Goal: Information Seeking & Learning: Compare options

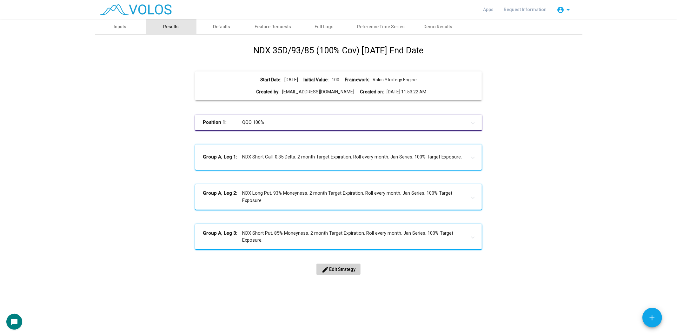
click at [173, 20] on div "Results" at bounding box center [171, 26] width 51 height 15
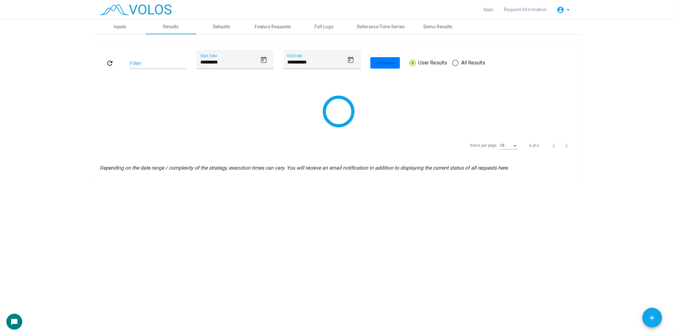
click at [486, 66] on div "**********" at bounding box center [339, 63] width 478 height 26
click at [480, 61] on span "All Results" at bounding box center [472, 63] width 27 height 8
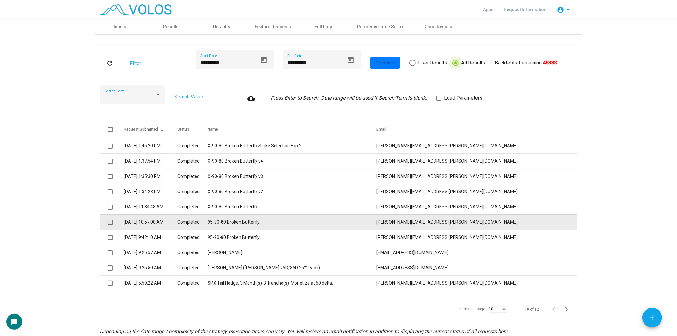
click at [328, 224] on td "95-90-80 Broken Butterfly" at bounding box center [292, 221] width 169 height 15
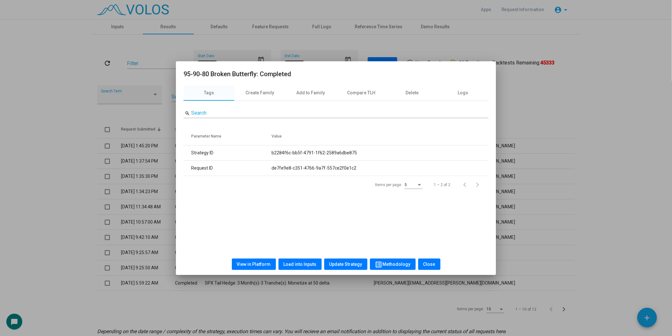
click at [244, 267] on button "View in Platform" at bounding box center [254, 263] width 44 height 11
click at [590, 138] on div at bounding box center [336, 168] width 672 height 336
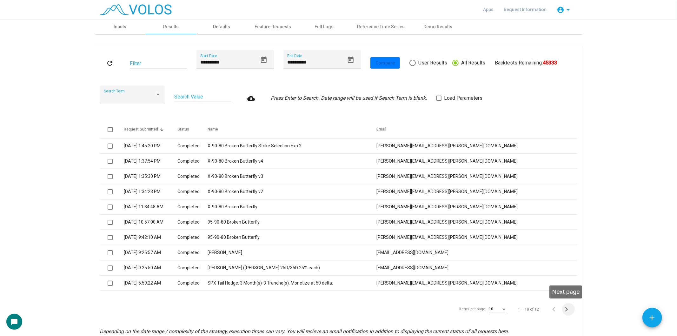
click at [565, 313] on icon "Next page" at bounding box center [566, 309] width 9 height 9
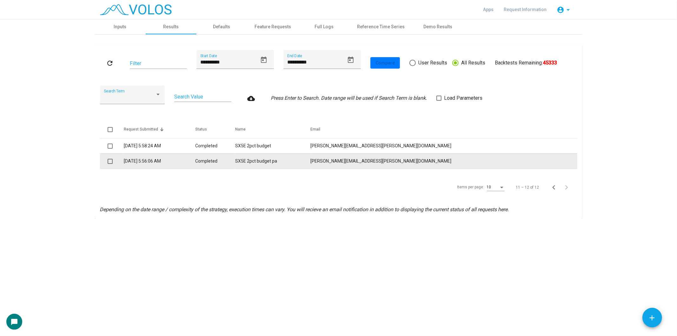
click at [311, 156] on td "SX5E 2pct budget pa" at bounding box center [272, 160] width 75 height 15
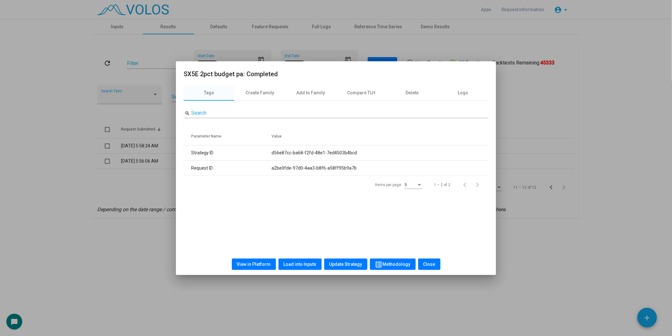
click at [259, 263] on span "View in Platform" at bounding box center [254, 264] width 34 height 5
click at [127, 190] on div at bounding box center [336, 168] width 672 height 336
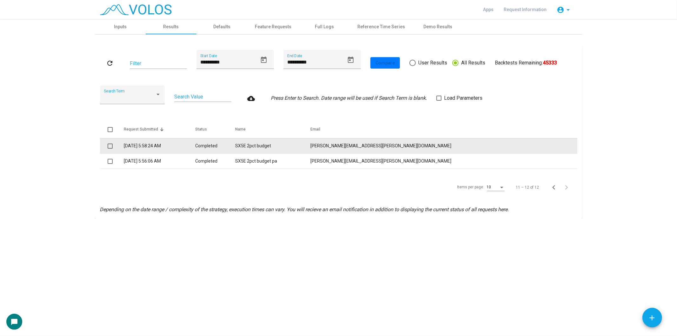
click at [172, 141] on td "10/10/2025 5:58:24 AM" at bounding box center [160, 145] width 72 height 15
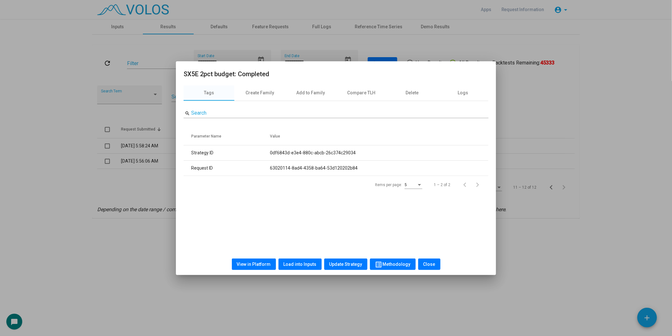
click at [265, 265] on span "View in Platform" at bounding box center [254, 264] width 34 height 5
drag, startPoint x: 116, startPoint y: 163, endPoint x: 172, endPoint y: 138, distance: 61.0
click at [117, 162] on div at bounding box center [336, 168] width 672 height 336
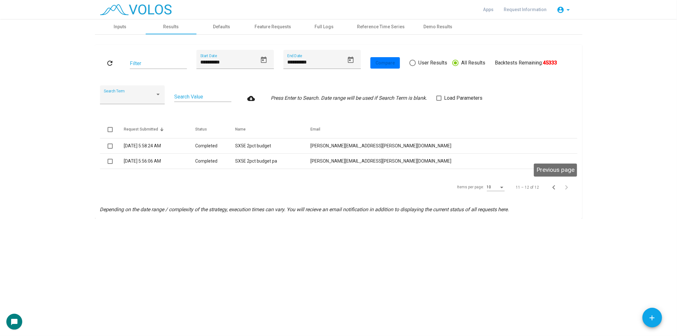
click at [558, 188] on span "Previous page" at bounding box center [556, 187] width 13 height 9
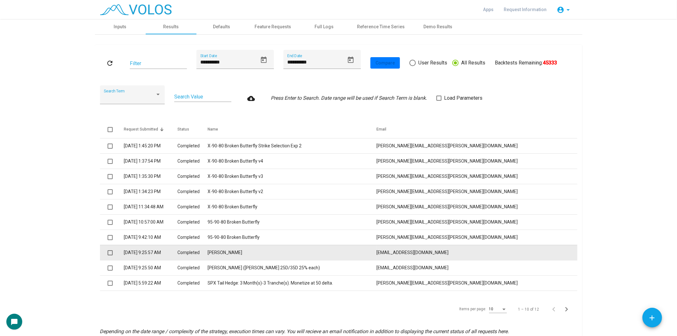
click at [347, 259] on td "ETHA" at bounding box center [292, 252] width 169 height 15
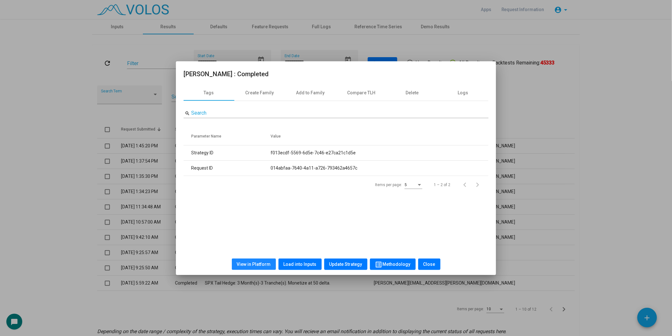
click at [259, 267] on button "View in Platform" at bounding box center [254, 263] width 44 height 11
click at [94, 120] on div at bounding box center [336, 168] width 672 height 336
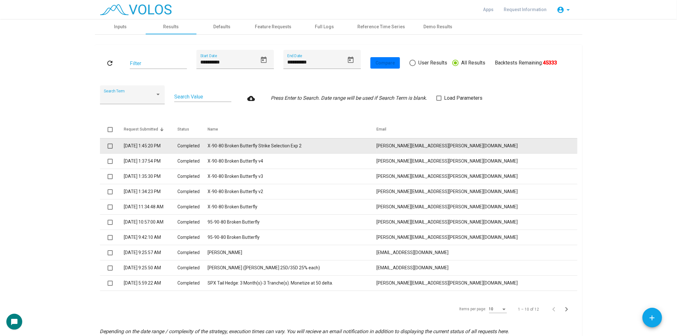
click at [163, 142] on td "10/10/2025 1:45:20 PM" at bounding box center [151, 145] width 54 height 15
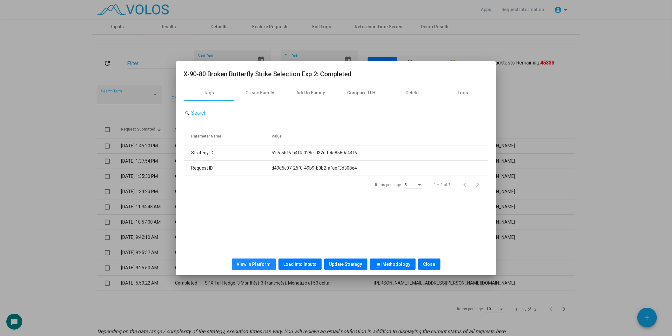
click at [257, 262] on span "View in Platform" at bounding box center [254, 264] width 34 height 5
click at [25, 163] on div at bounding box center [336, 168] width 672 height 336
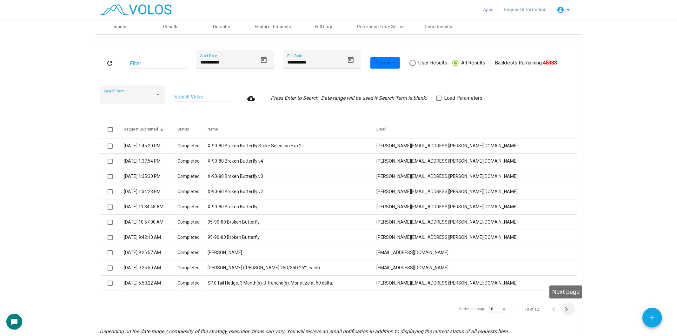
click at [565, 308] on icon "Next page" at bounding box center [566, 309] width 9 height 9
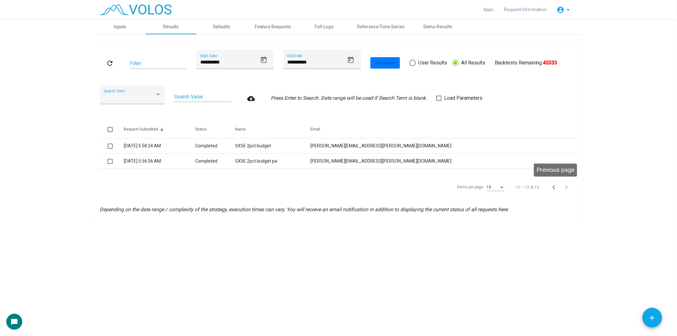
click at [557, 186] on icon "Previous page" at bounding box center [554, 187] width 9 height 9
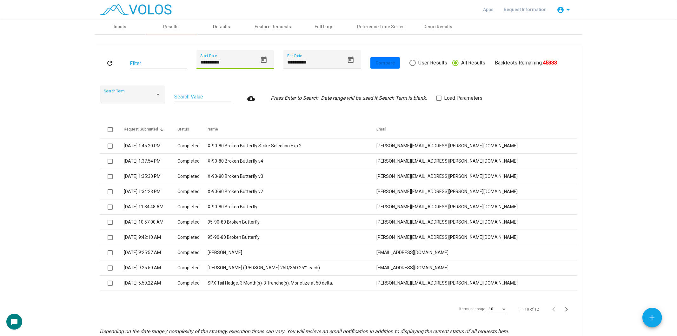
click at [253, 62] on input "**********" at bounding box center [228, 62] width 57 height 6
click at [260, 61] on icon "Open calendar" at bounding box center [264, 60] width 8 height 8
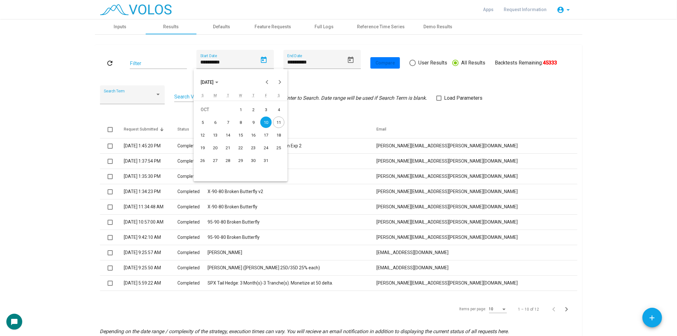
click at [245, 108] on div "1" at bounding box center [240, 109] width 11 height 11
type input "*********"
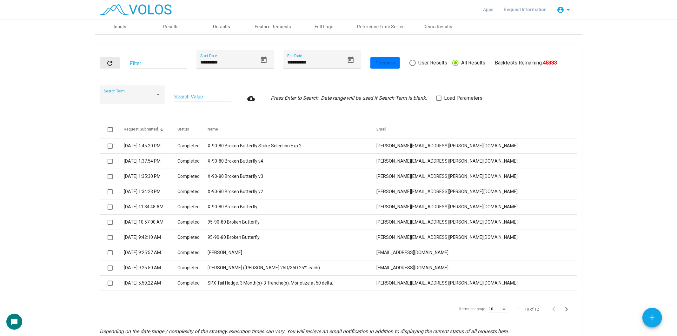
click at [106, 62] on mat-icon "refresh" at bounding box center [110, 63] width 8 height 8
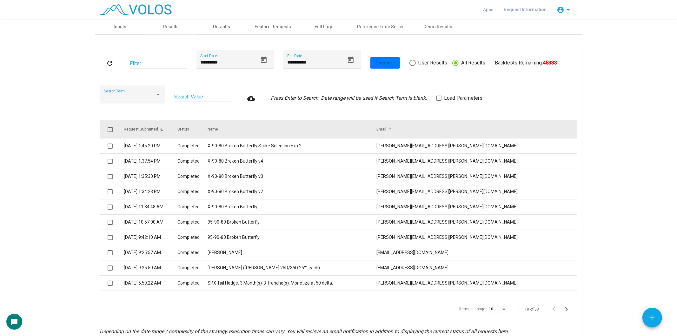
click at [465, 121] on th "Email" at bounding box center [477, 129] width 201 height 18
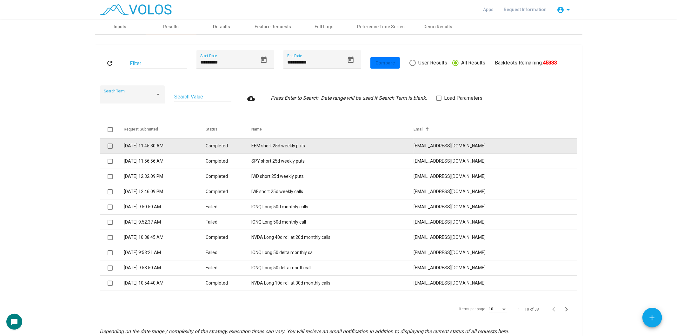
click at [108, 145] on span at bounding box center [110, 146] width 5 height 5
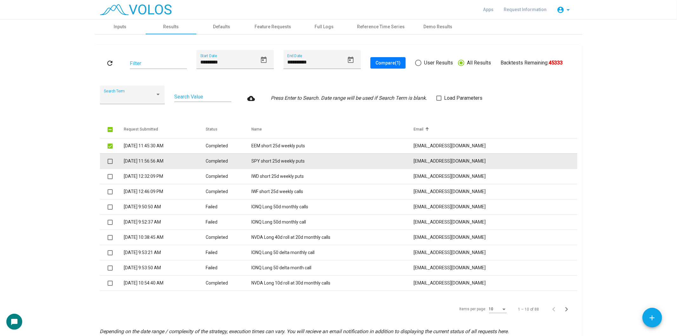
click at [108, 161] on span at bounding box center [110, 161] width 5 height 5
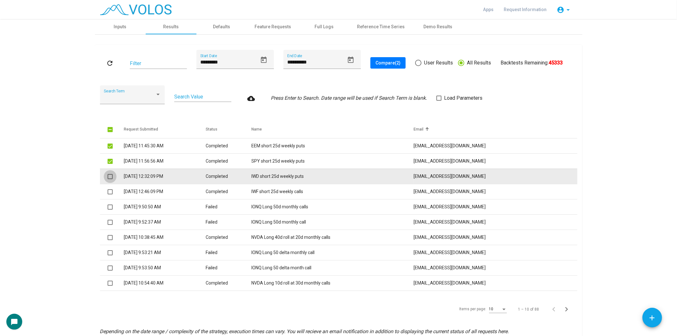
click at [108, 174] on span at bounding box center [110, 176] width 5 height 5
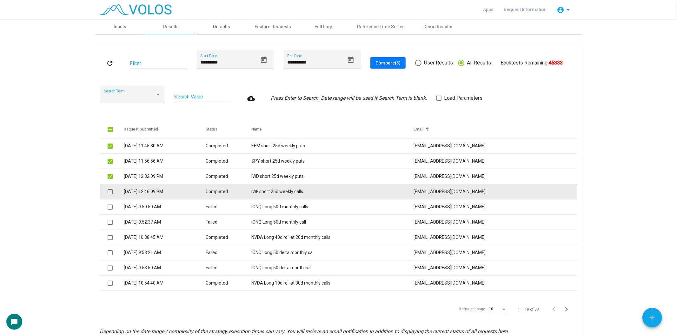
click at [109, 191] on span at bounding box center [110, 191] width 5 height 5
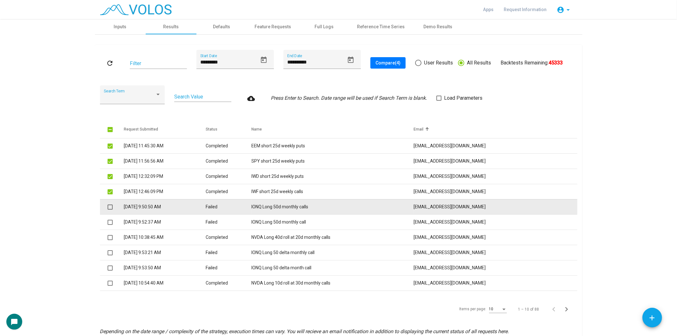
click at [108, 206] on span at bounding box center [110, 206] width 5 height 5
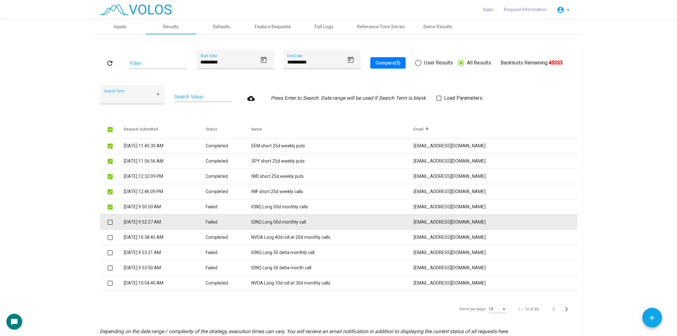
click at [108, 221] on span at bounding box center [110, 222] width 5 height 5
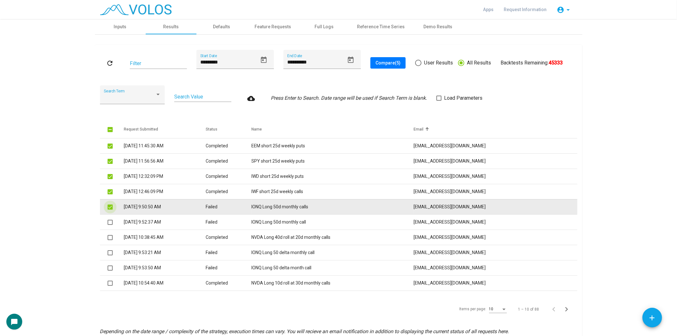
click at [108, 207] on span at bounding box center [110, 206] width 5 height 5
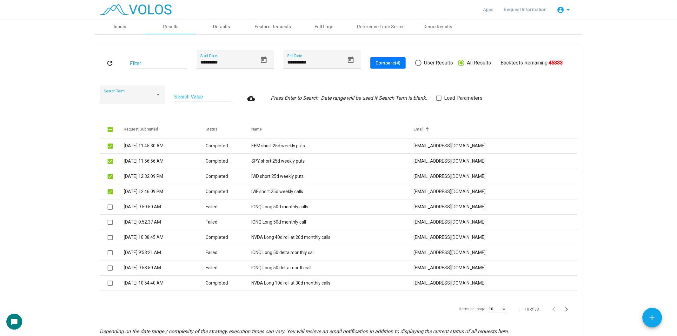
click at [388, 64] on span "Compare (4)" at bounding box center [388, 62] width 25 height 5
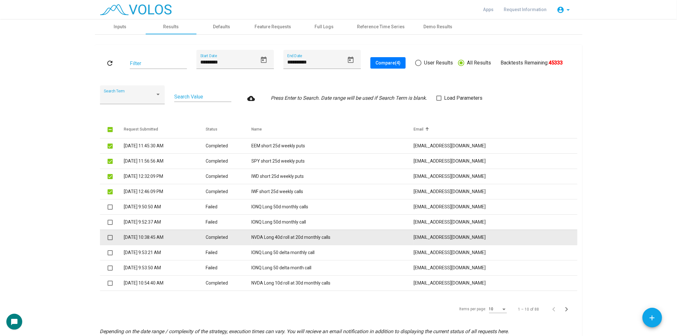
click at [331, 237] on td "NVDA Long 40d roll at 20d monthly calls" at bounding box center [332, 237] width 162 height 15
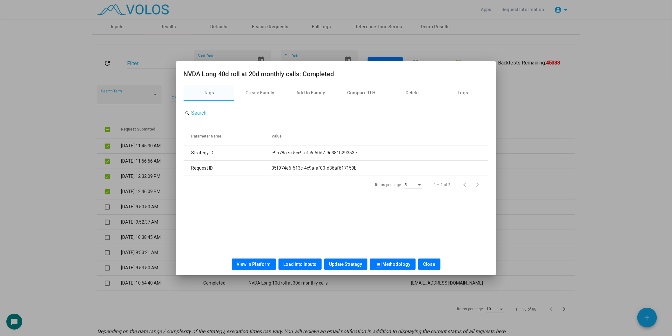
click at [246, 264] on span "View in Platform" at bounding box center [254, 264] width 34 height 5
click at [3, 164] on div at bounding box center [336, 168] width 672 height 336
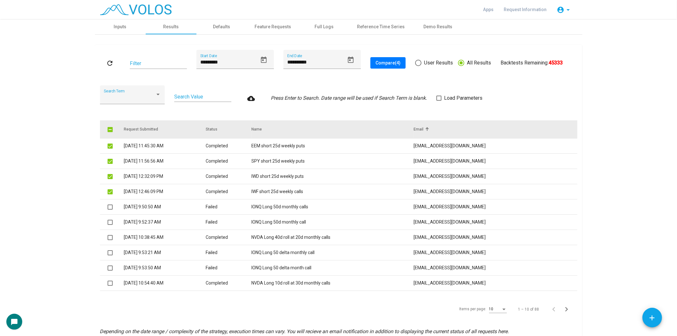
click at [108, 127] on span at bounding box center [110, 129] width 5 height 5
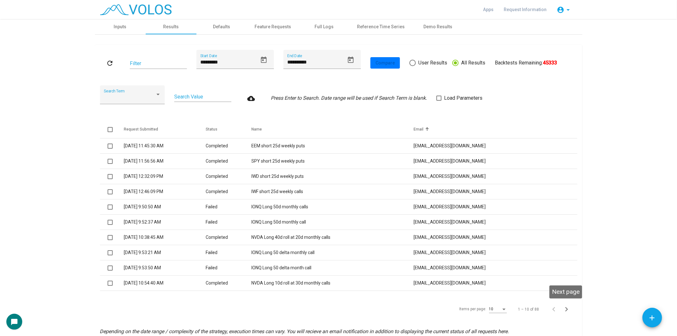
click at [565, 309] on icon "Next page" at bounding box center [566, 309] width 3 height 4
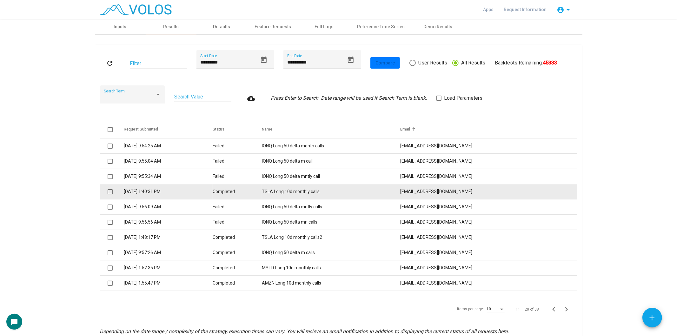
click at [109, 191] on span at bounding box center [110, 191] width 5 height 5
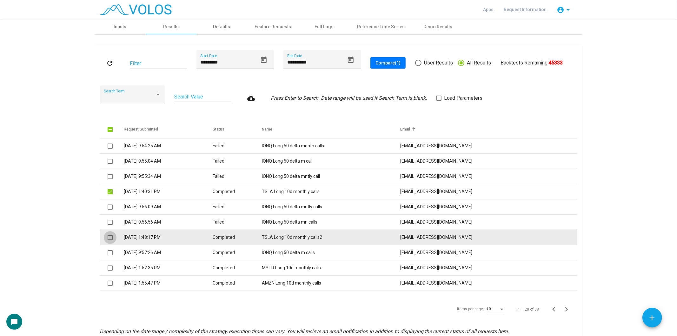
click at [108, 236] on span at bounding box center [110, 237] width 5 height 5
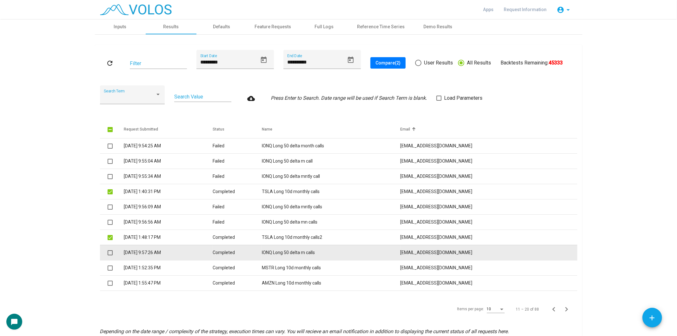
click at [108, 246] on td at bounding box center [112, 252] width 24 height 15
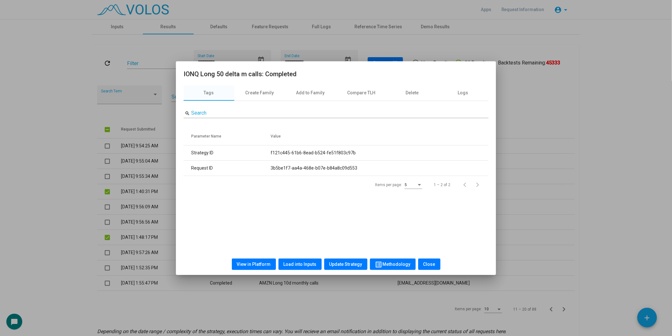
click at [106, 251] on div at bounding box center [336, 168] width 672 height 336
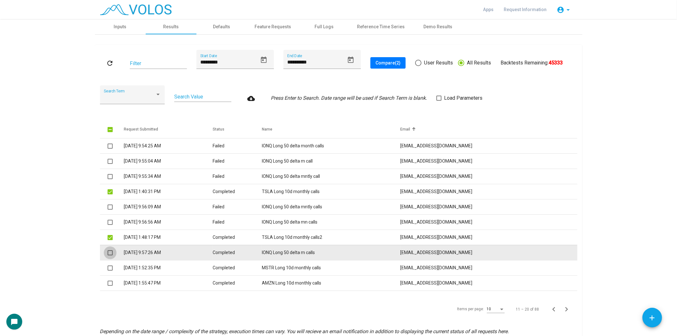
click at [108, 253] on span at bounding box center [110, 252] width 5 height 5
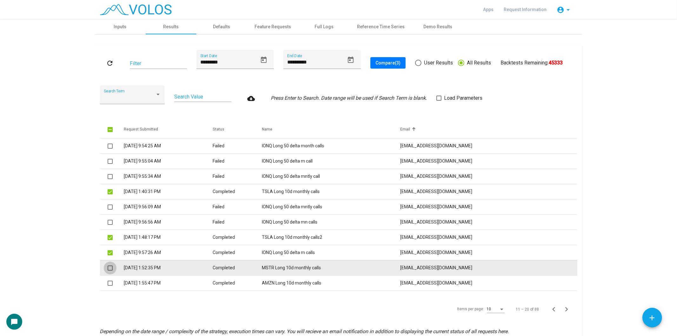
click at [108, 267] on span at bounding box center [110, 267] width 5 height 5
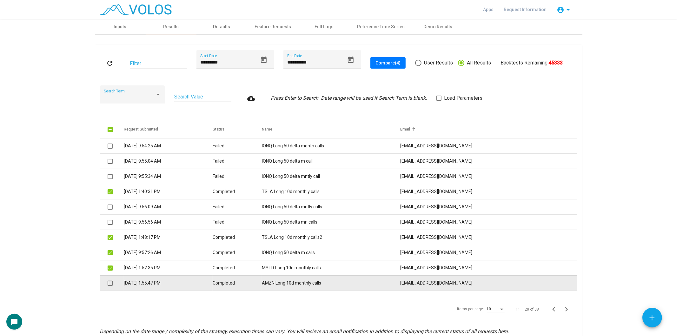
click at [108, 282] on span at bounding box center [110, 283] width 5 height 5
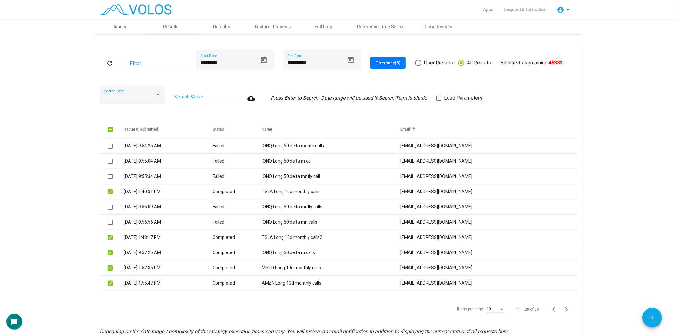
click at [376, 57] on button "Compare (5)" at bounding box center [388, 62] width 35 height 11
click at [562, 310] on icon "Next page" at bounding box center [566, 309] width 9 height 9
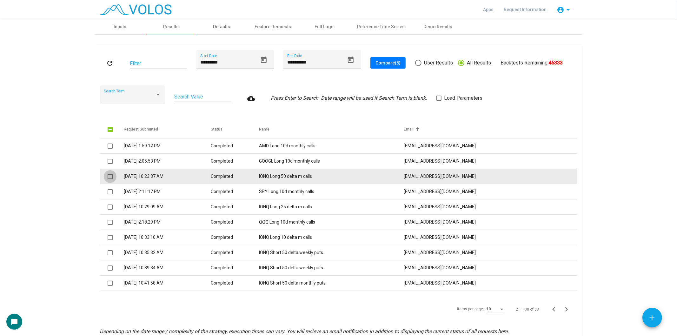
click at [108, 176] on span at bounding box center [110, 176] width 5 height 5
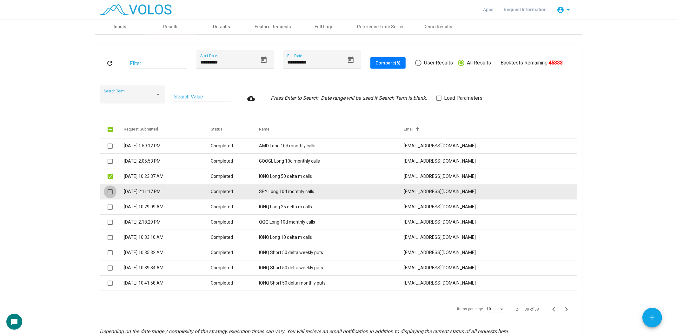
click at [108, 192] on span at bounding box center [110, 191] width 5 height 5
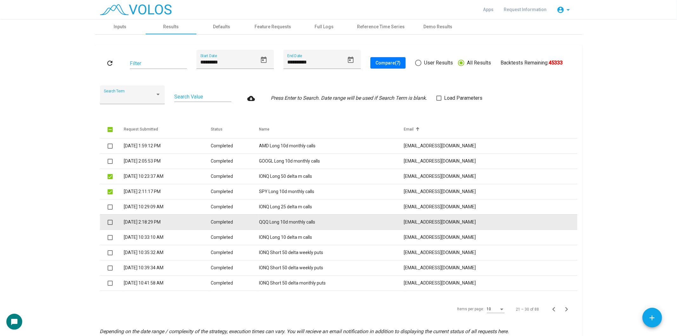
click at [108, 222] on span at bounding box center [110, 222] width 5 height 5
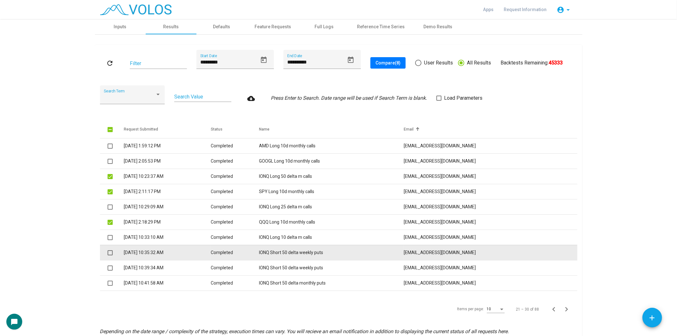
click at [109, 255] on mat-checkbox at bounding box center [110, 252] width 5 height 7
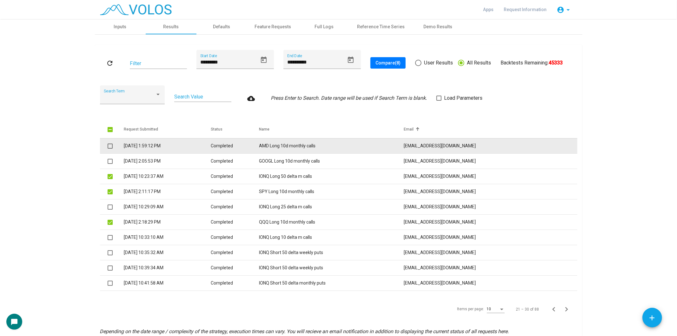
click at [108, 144] on span at bounding box center [110, 146] width 5 height 5
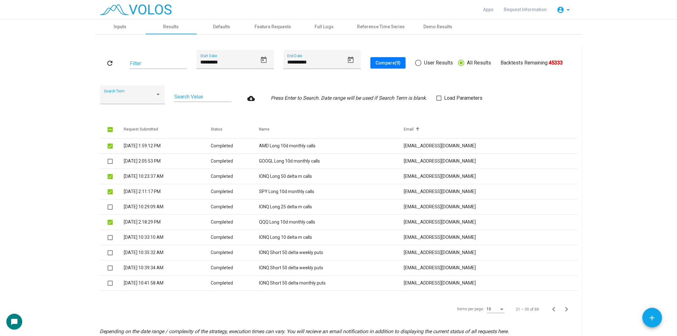
click at [389, 59] on button "Compare (9)" at bounding box center [388, 62] width 35 height 11
click at [566, 301] on div "Items per page: 10 21 – 30 of 88" at bounding box center [339, 309] width 478 height 18
drag, startPoint x: 565, startPoint y: 302, endPoint x: 566, endPoint y: 305, distance: 3.5
click at [565, 302] on div "Items per page: 10 21 – 30 of 88" at bounding box center [339, 309] width 478 height 18
drag, startPoint x: 571, startPoint y: 314, endPoint x: 565, endPoint y: 306, distance: 10.3
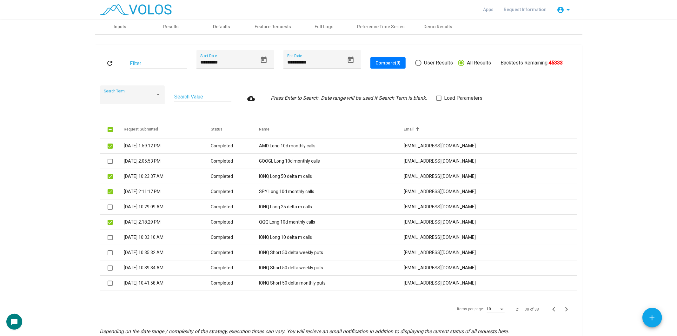
click at [569, 309] on div "21 – 30 of 88" at bounding box center [542, 309] width 66 height 13
click at [565, 306] on icon "Next page" at bounding box center [566, 309] width 9 height 9
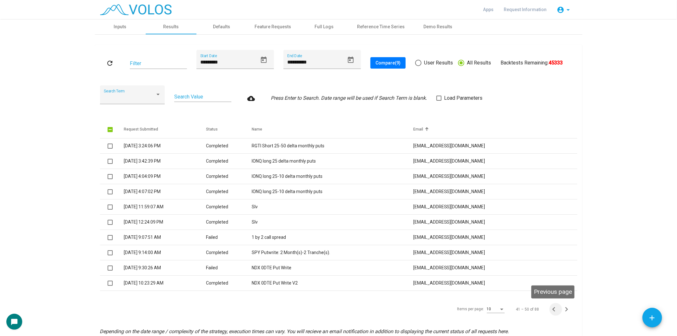
click at [550, 306] on icon "Previous page" at bounding box center [554, 309] width 9 height 9
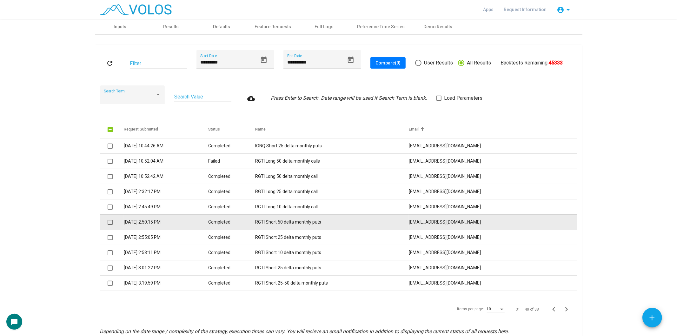
click at [108, 223] on span at bounding box center [110, 222] width 5 height 5
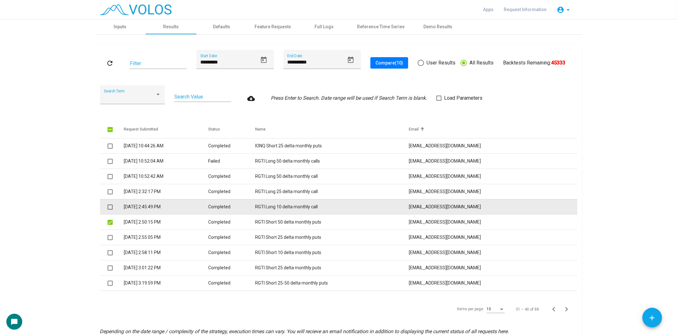
click at [108, 207] on span at bounding box center [110, 206] width 5 height 5
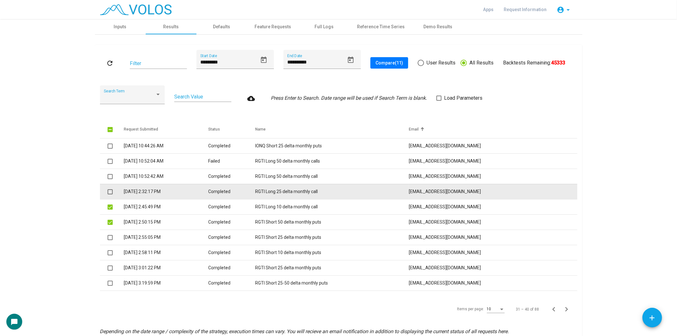
click at [108, 191] on span at bounding box center [110, 191] width 5 height 5
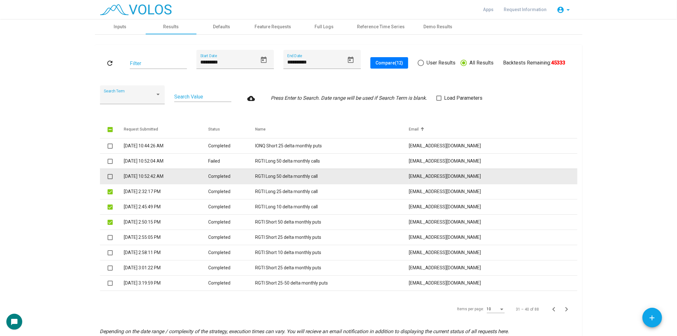
click at [108, 173] on mat-checkbox at bounding box center [110, 176] width 5 height 7
click at [108, 176] on span at bounding box center [110, 176] width 5 height 5
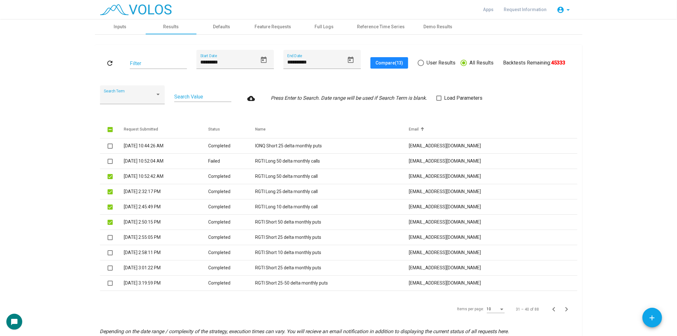
click at [387, 60] on span "Compare (13)" at bounding box center [390, 62] width 28 height 5
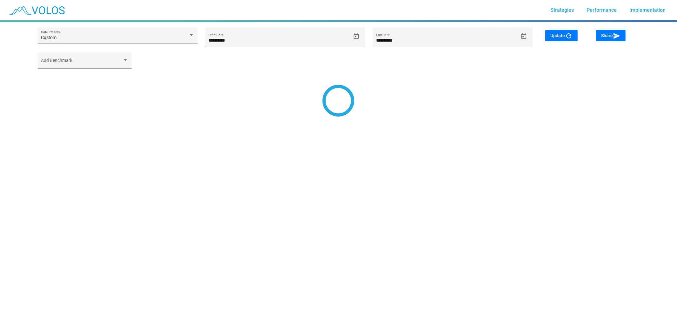
type input "*********"
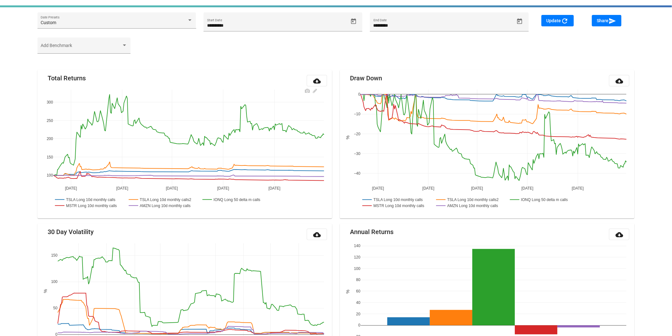
scroll to position [4, 0]
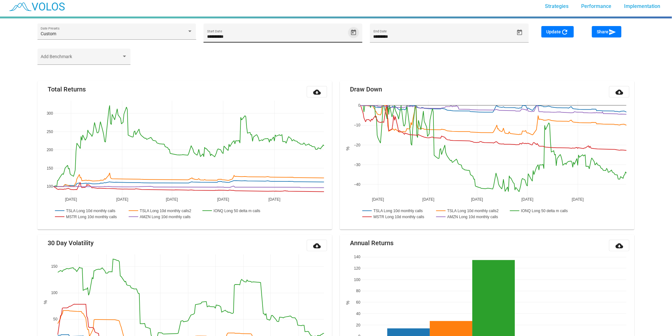
click at [354, 31] on icon "Open calendar" at bounding box center [353, 32] width 5 height 6
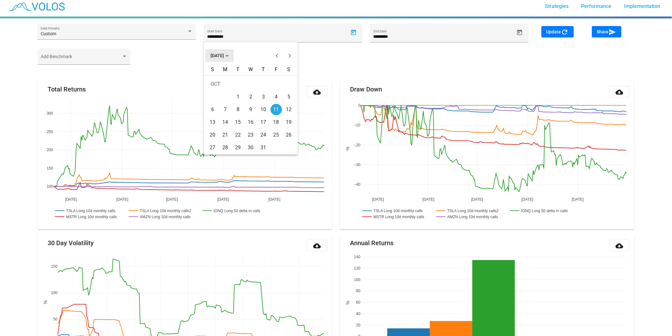
click at [229, 53] on span "OCT 2024" at bounding box center [220, 55] width 18 height 5
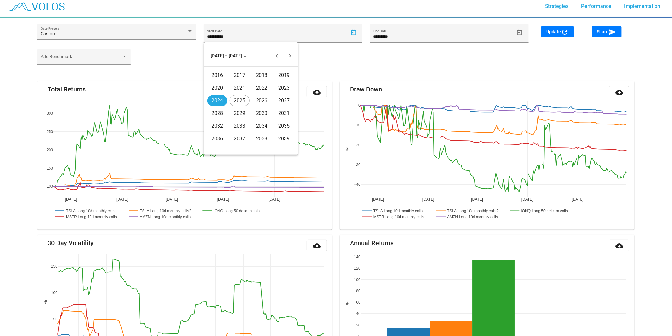
click at [224, 73] on div "2016" at bounding box center [217, 75] width 20 height 11
click at [222, 91] on div "JAN" at bounding box center [217, 87] width 20 height 11
click at [223, 102] on div "4" at bounding box center [225, 96] width 11 height 11
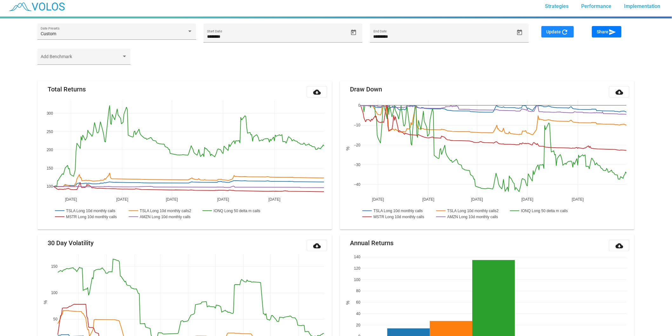
click at [550, 35] on button "Update refresh" at bounding box center [557, 31] width 32 height 11
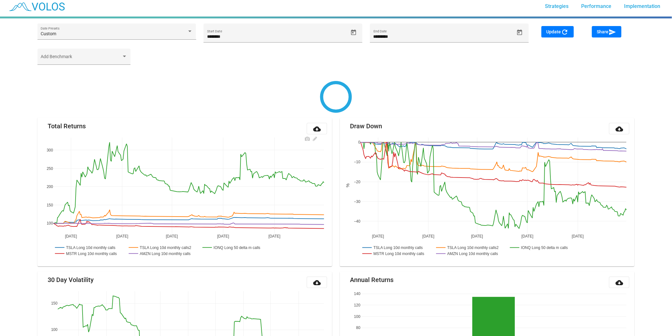
type input "********"
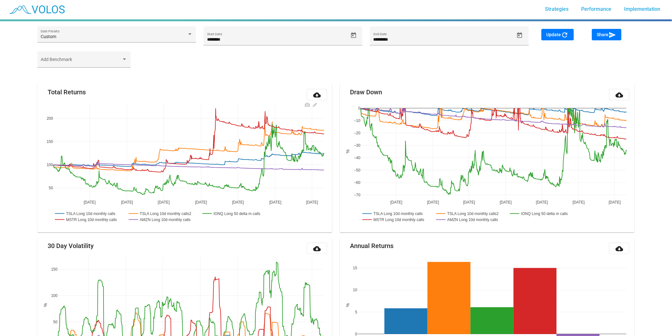
scroll to position [0, 0]
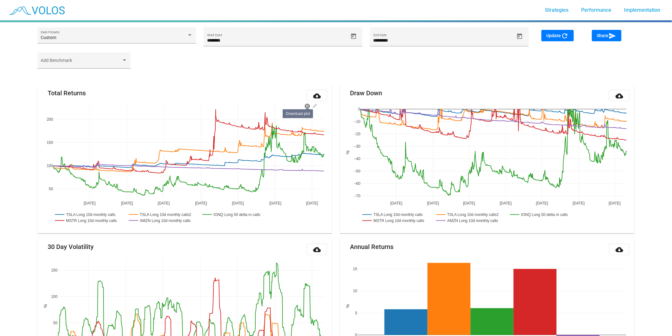
click at [309, 107] on icon at bounding box center [307, 106] width 5 height 4
click at [603, 33] on span "Share send" at bounding box center [606, 35] width 19 height 5
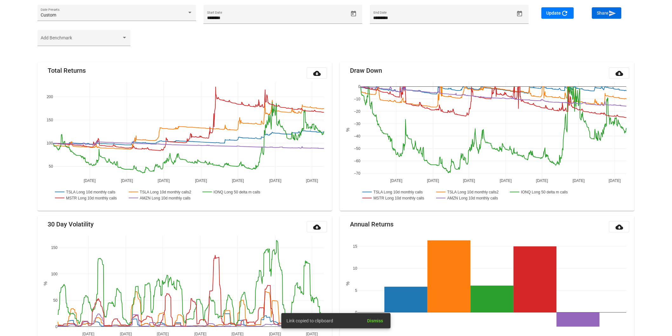
scroll to position [35, 0]
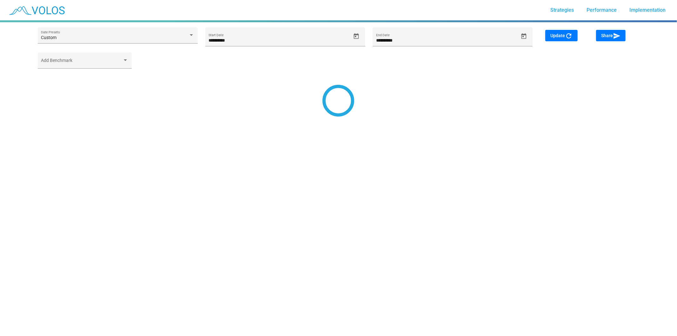
type input "*********"
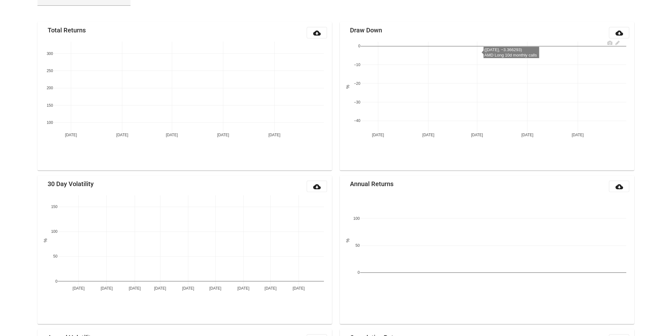
scroll to position [74, 0]
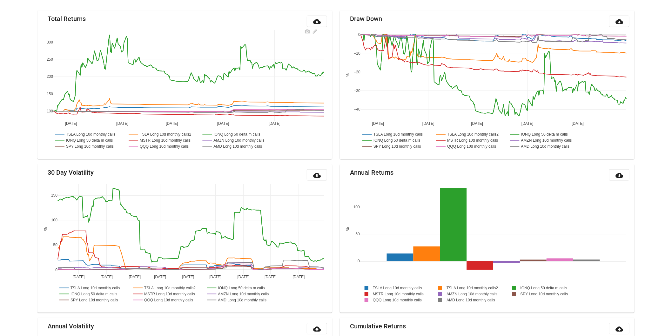
click at [75, 141] on rect at bounding box center [87, 140] width 68 height 6
click at [217, 135] on rect at bounding box center [235, 134] width 68 height 6
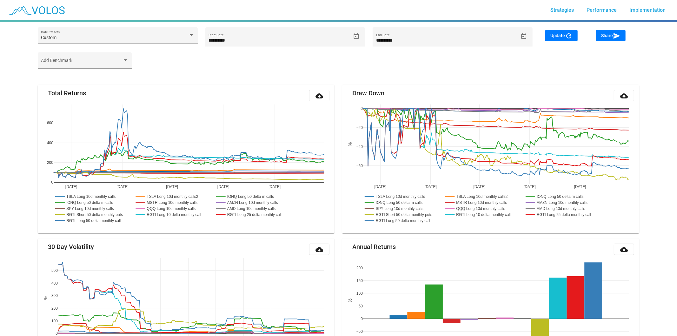
type input "*********"
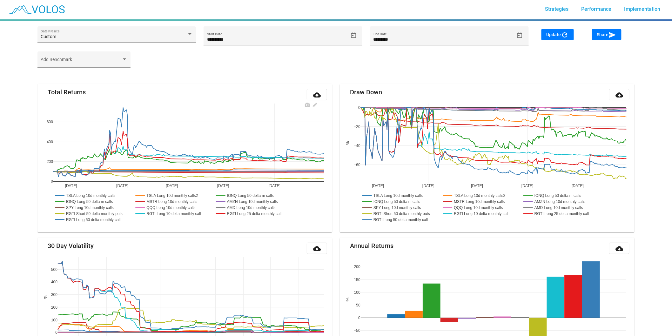
scroll to position [74, 0]
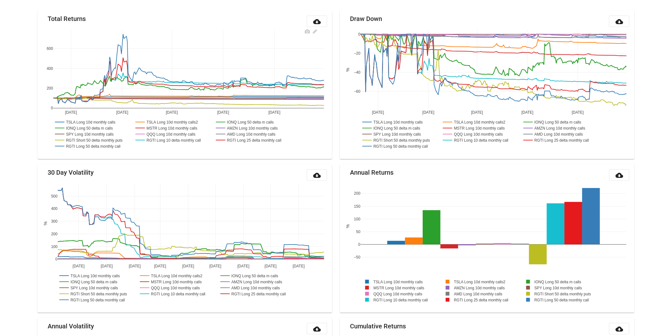
click at [92, 147] on rect at bounding box center [91, 146] width 77 height 6
click at [92, 145] on rect at bounding box center [91, 146] width 77 height 6
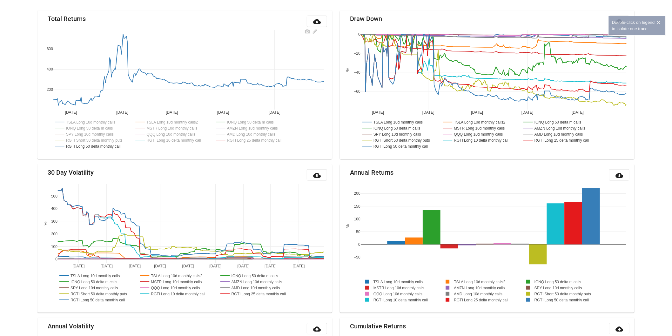
click at [88, 121] on rect at bounding box center [88, 122] width 70 height 6
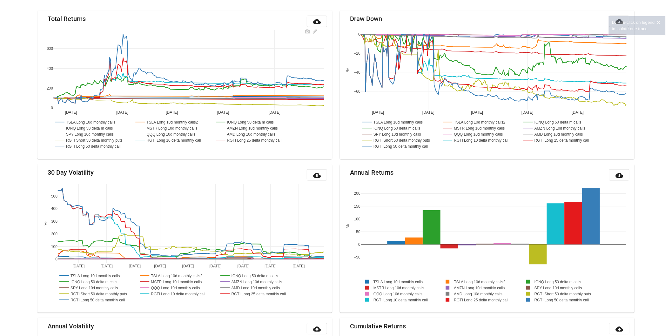
click at [88, 121] on rect at bounding box center [88, 122] width 70 height 6
